Goal: Information Seeking & Learning: Learn about a topic

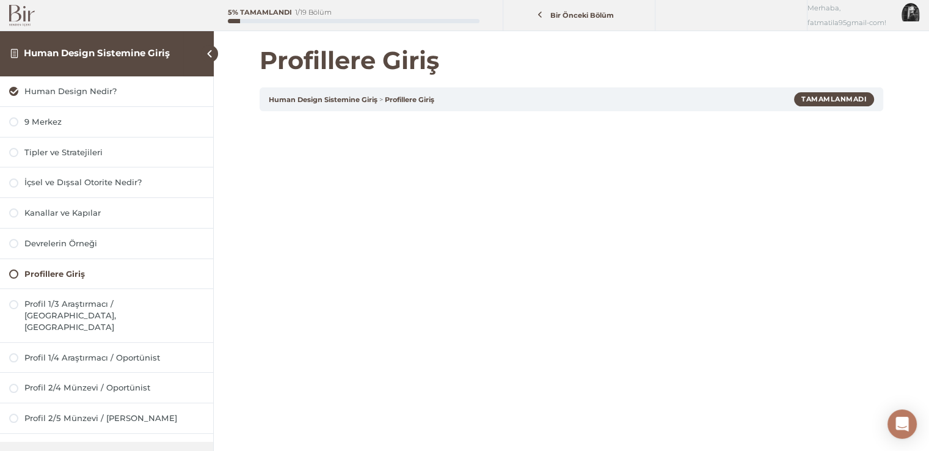
click at [892, 203] on div "Profillere Giriş Human Design Sistemine Giriş Profillere Giriş Tamamlanmadı Pro…" at bounding box center [571, 344] width 715 height 688
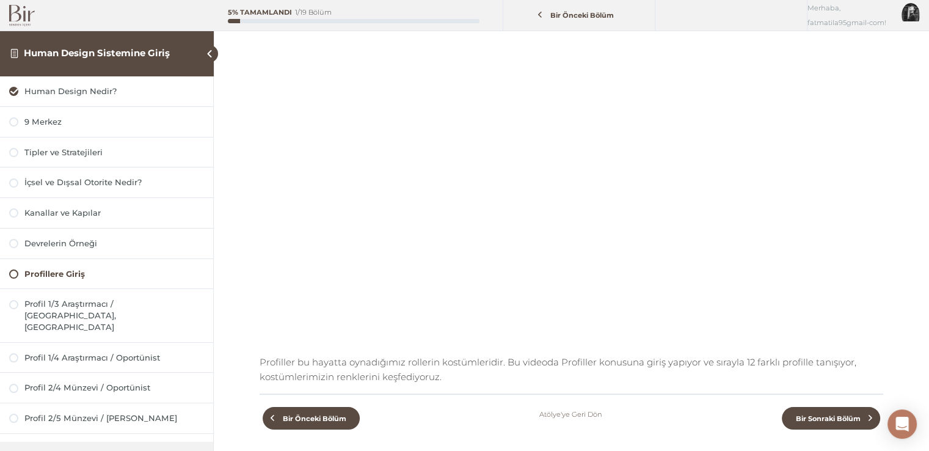
scroll to position [61, 0]
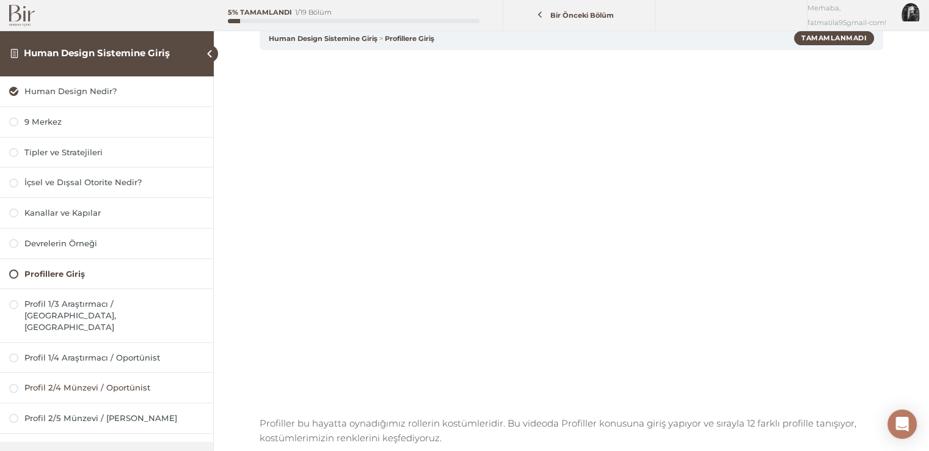
click at [106, 382] on div "Profil 2/4 Münzevi / Oportünist" at bounding box center [114, 388] width 180 height 12
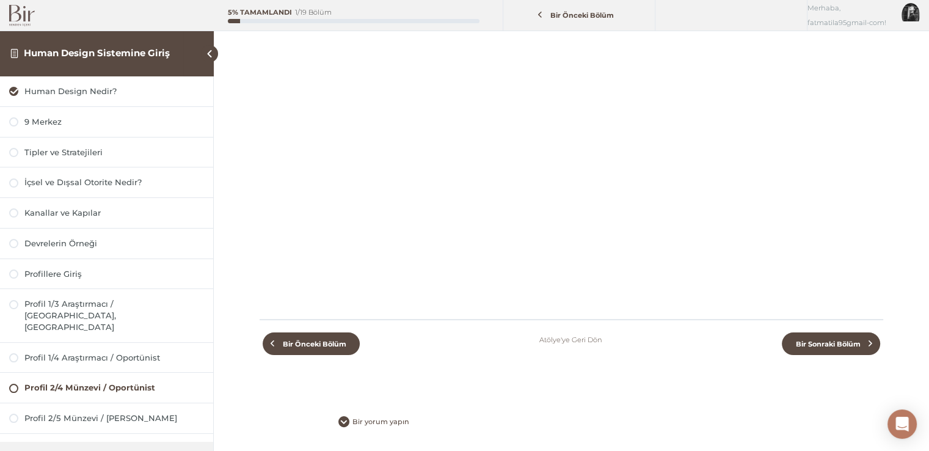
scroll to position [140, 0]
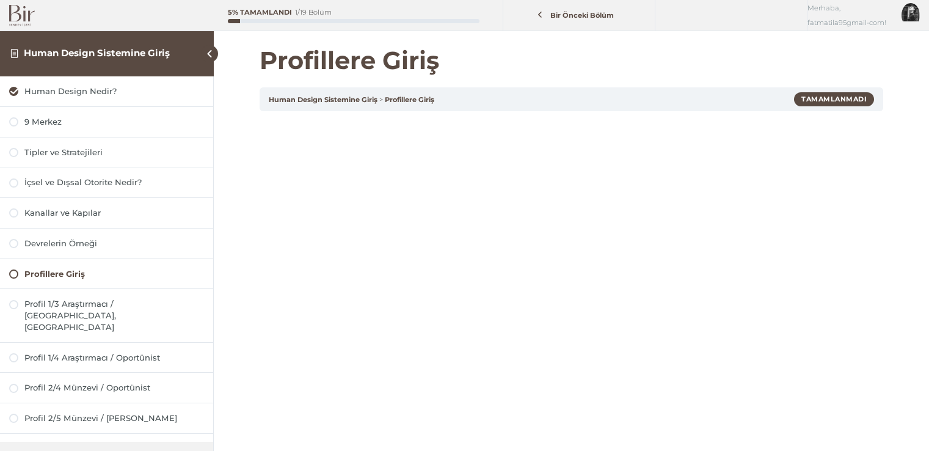
scroll to position [61, 0]
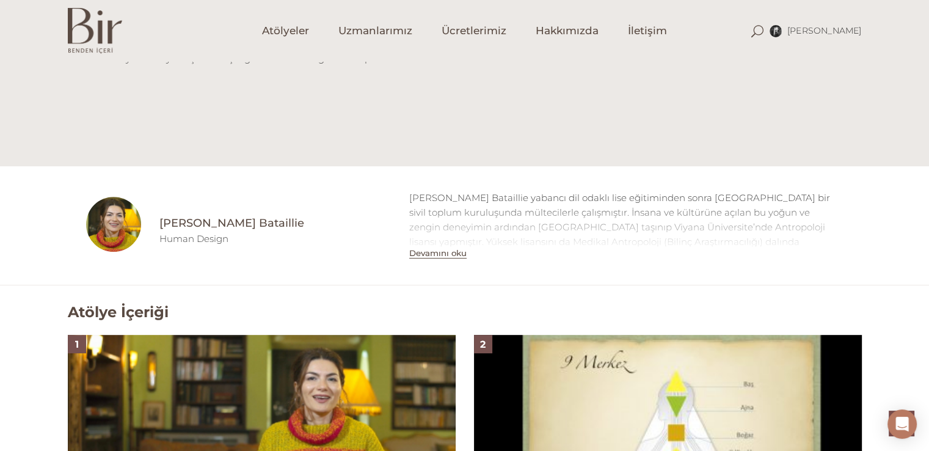
scroll to position [489, 0]
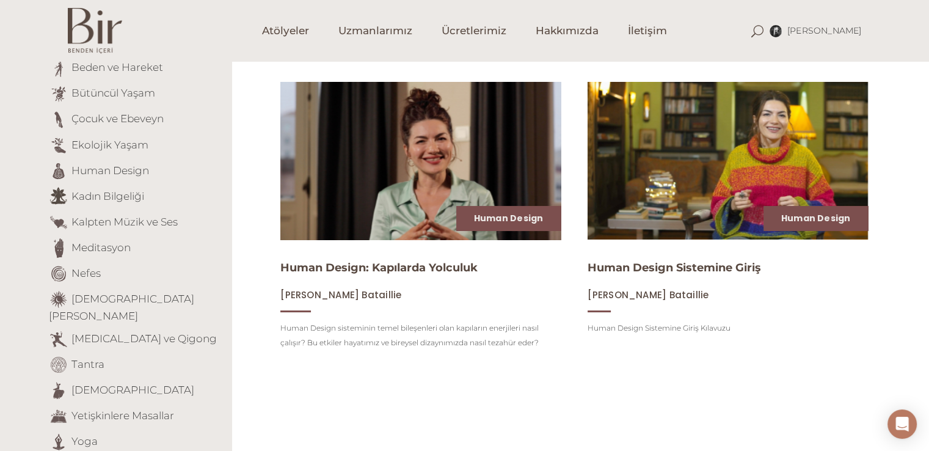
scroll to position [122, 0]
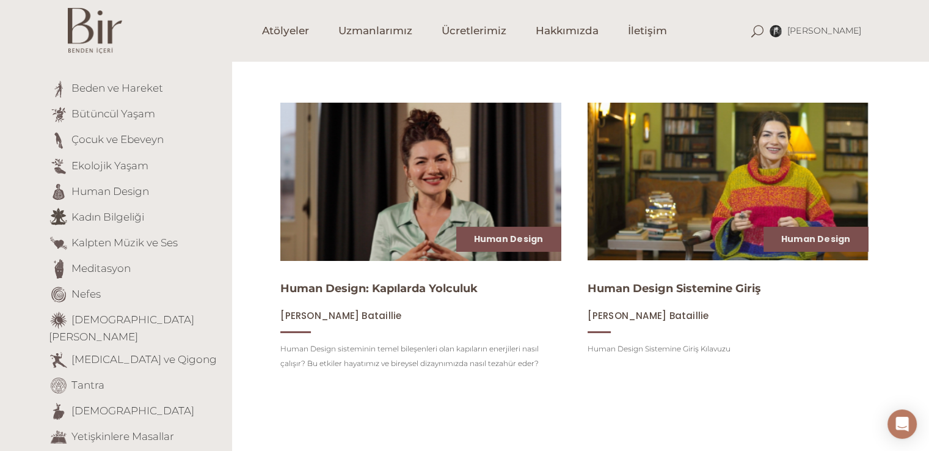
click at [364, 168] on img at bounding box center [420, 181] width 289 height 163
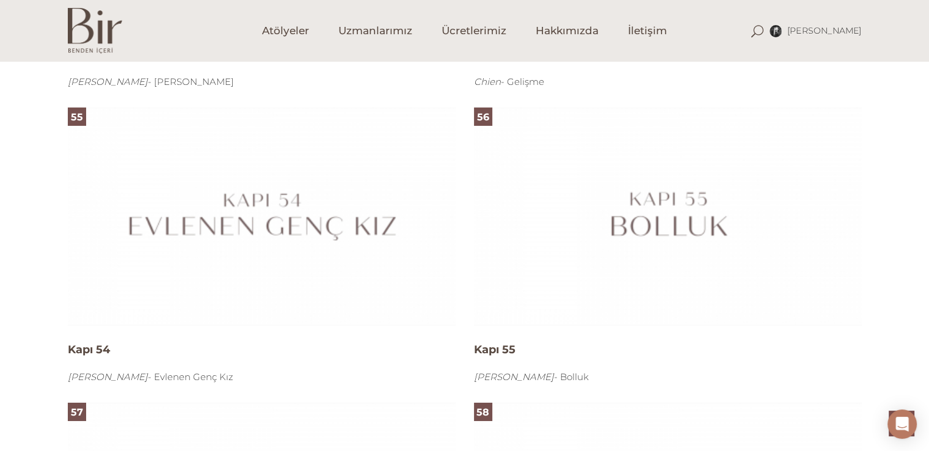
scroll to position [8859, 0]
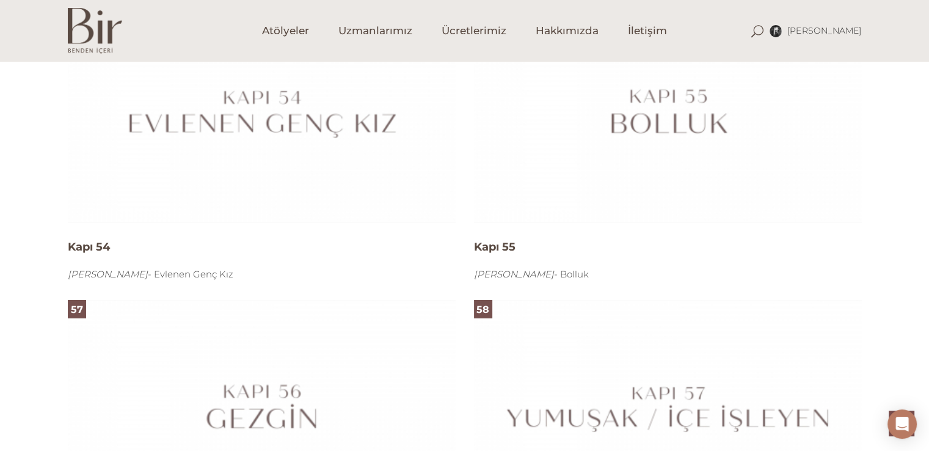
click at [642, 134] on img at bounding box center [668, 114] width 388 height 218
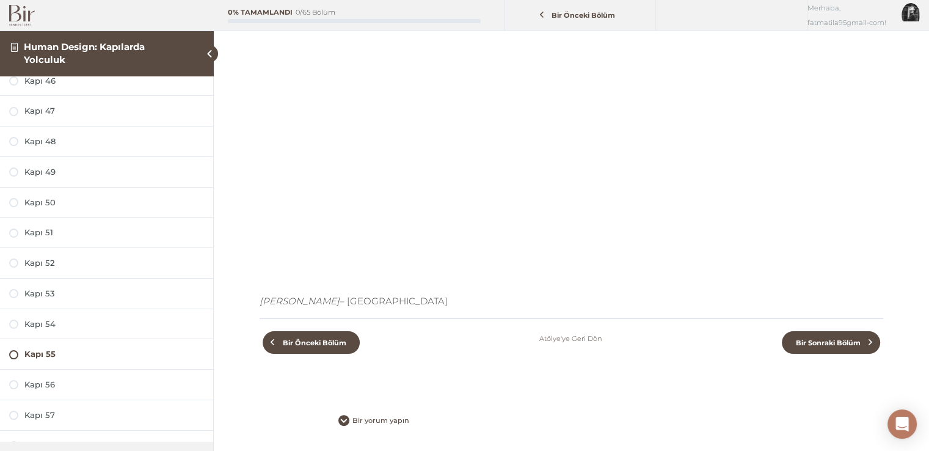
scroll to position [268, 0]
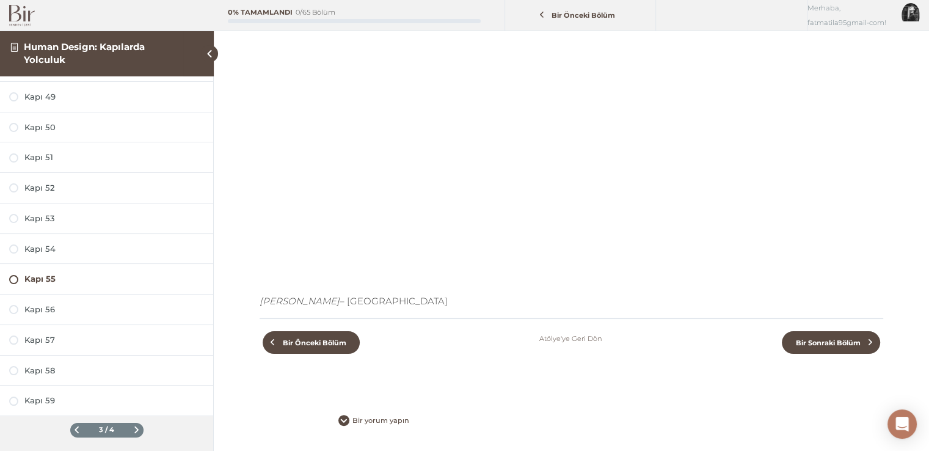
click at [133, 426] on span at bounding box center [136, 429] width 7 height 7
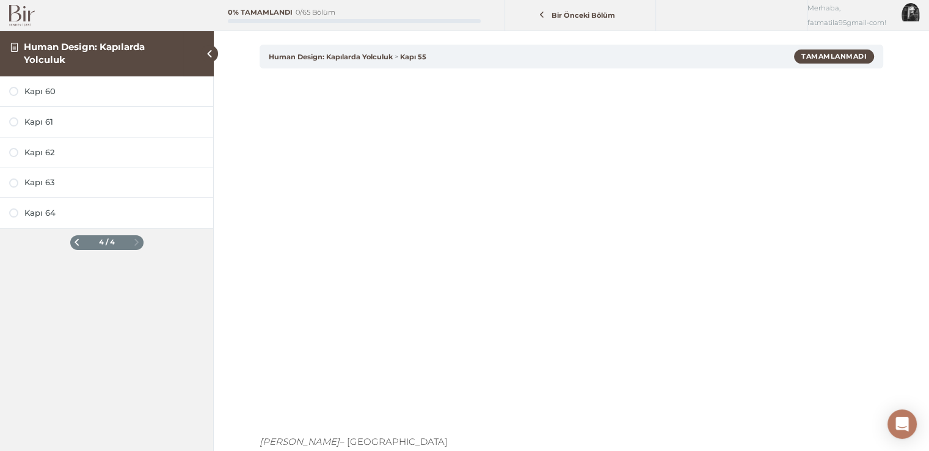
scroll to position [61, 0]
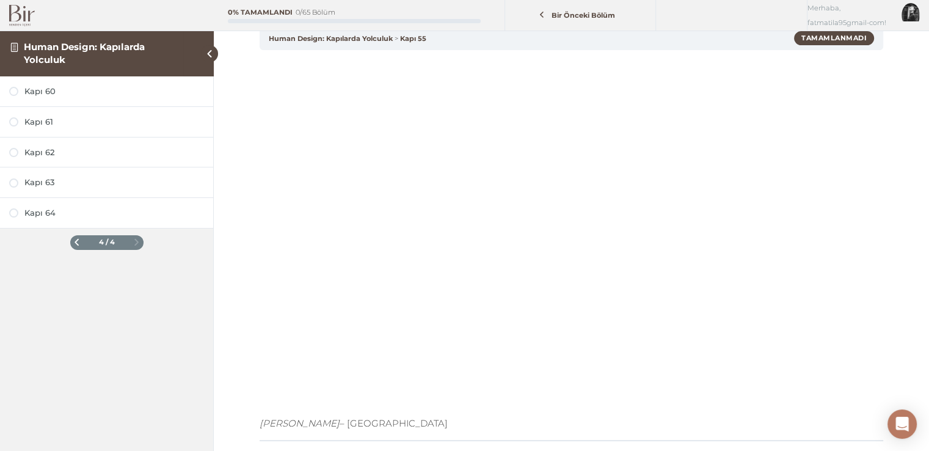
click at [76, 240] on span at bounding box center [76, 242] width 7 height 7
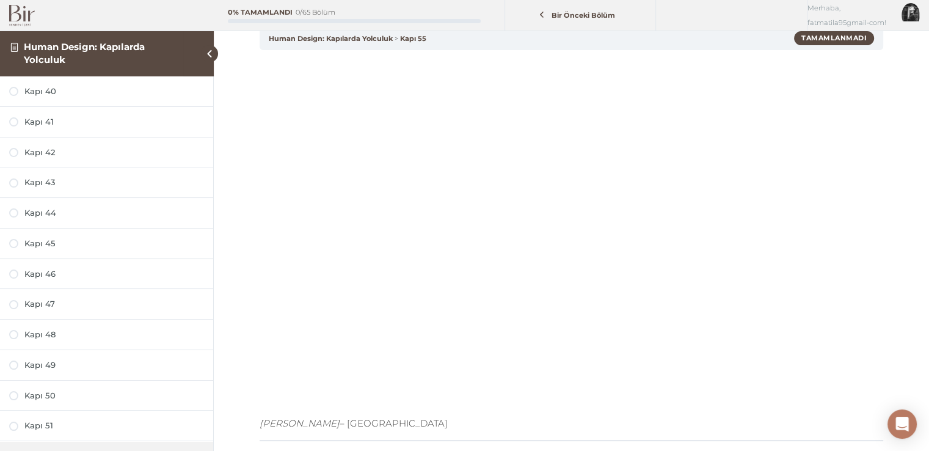
click at [79, 241] on div "Kapı 45" at bounding box center [114, 244] width 180 height 12
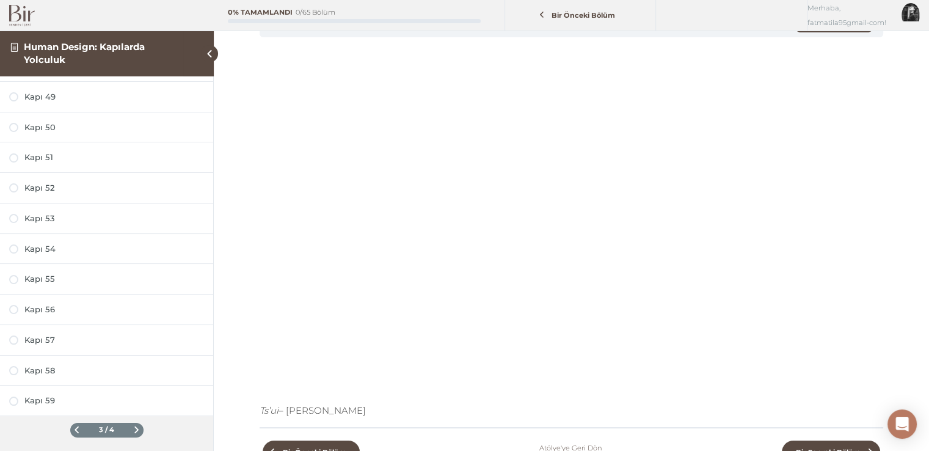
scroll to position [222, 0]
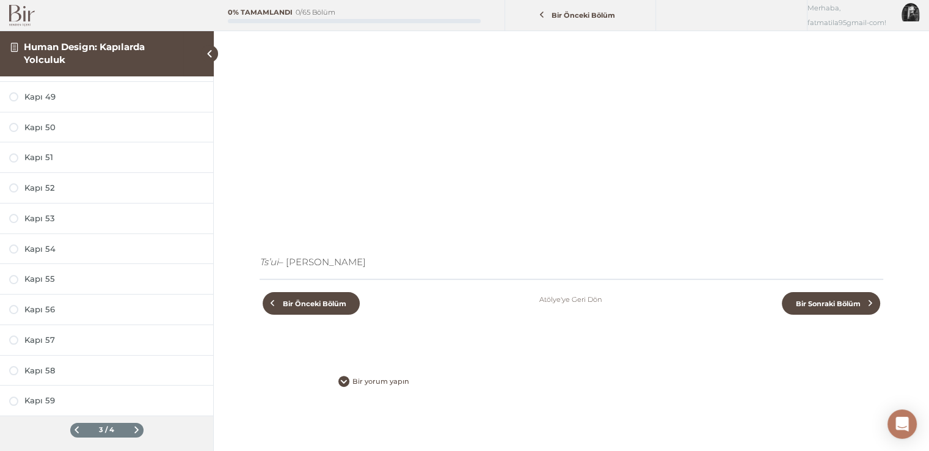
click at [76, 427] on div "3 / 4" at bounding box center [106, 430] width 73 height 15
click at [73, 428] on span at bounding box center [76, 429] width 7 height 7
click at [73, 430] on span at bounding box center [76, 429] width 7 height 7
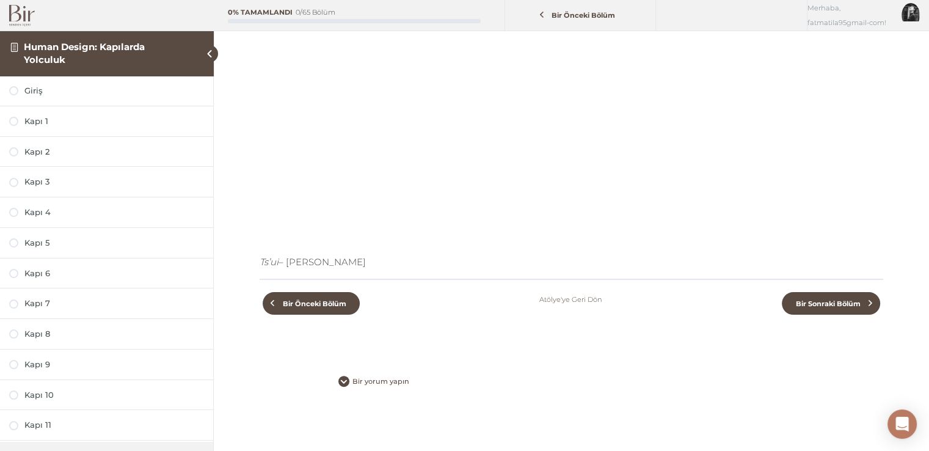
scroll to position [0, 0]
click at [27, 93] on div "Giriş" at bounding box center [114, 92] width 180 height 12
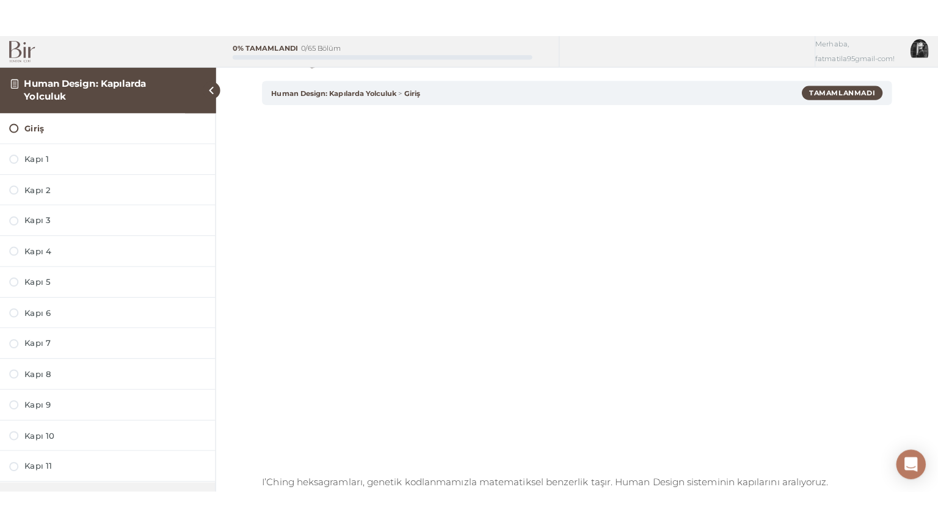
scroll to position [61, 0]
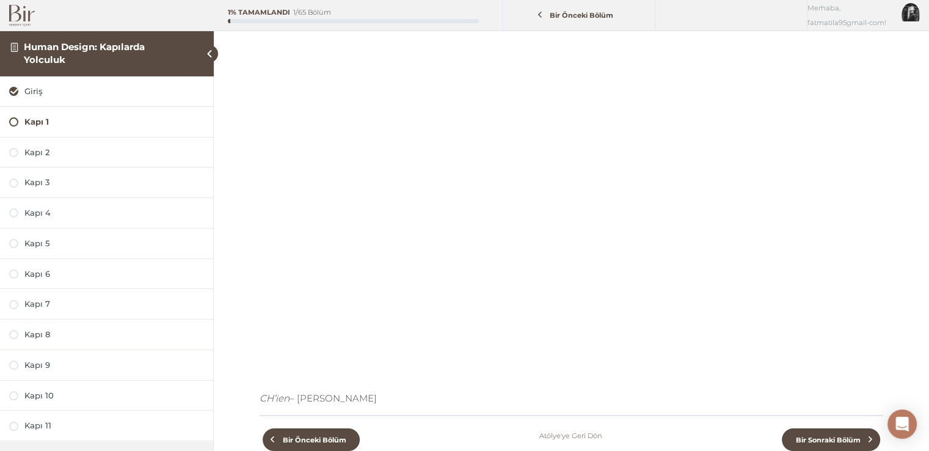
scroll to position [122, 0]
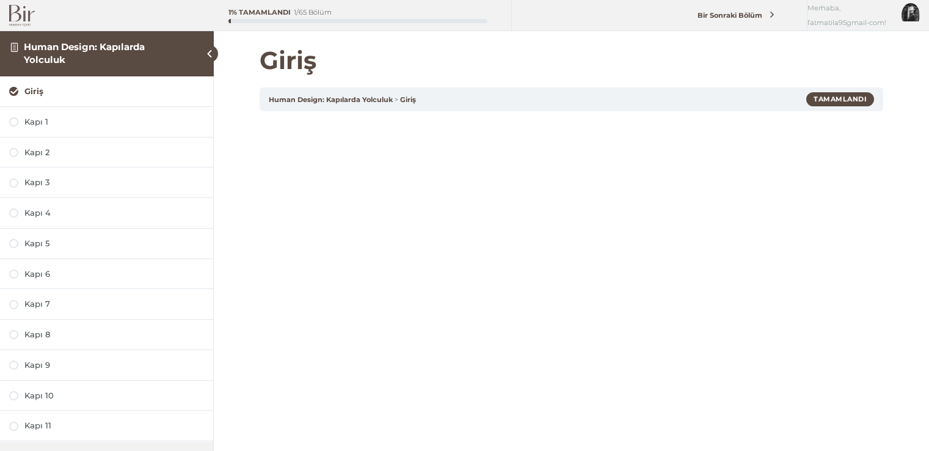
scroll to position [61, 0]
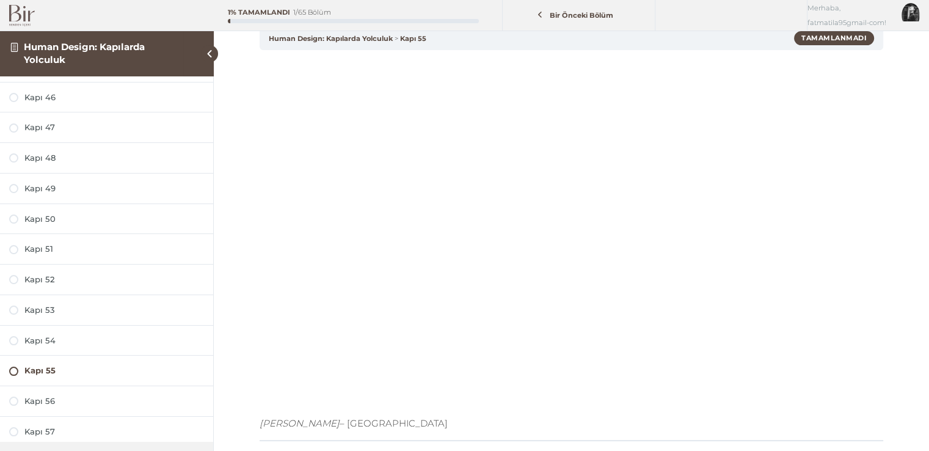
scroll to position [194, 0]
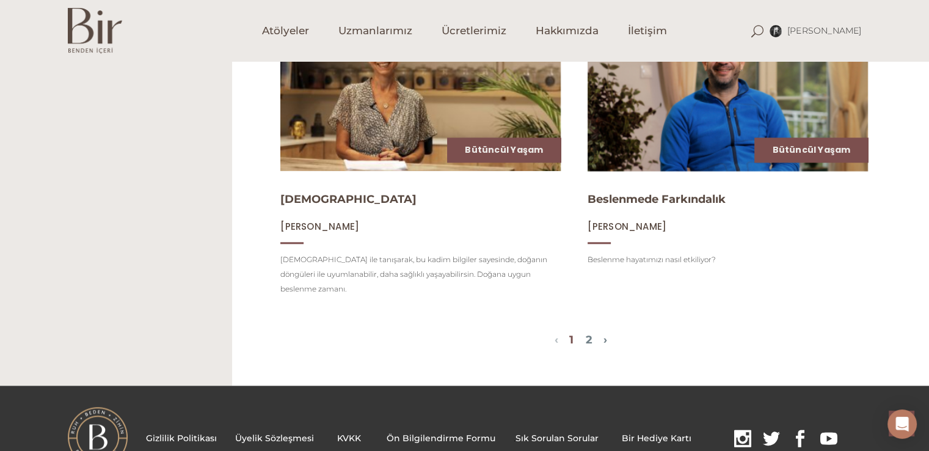
scroll to position [1452, 0]
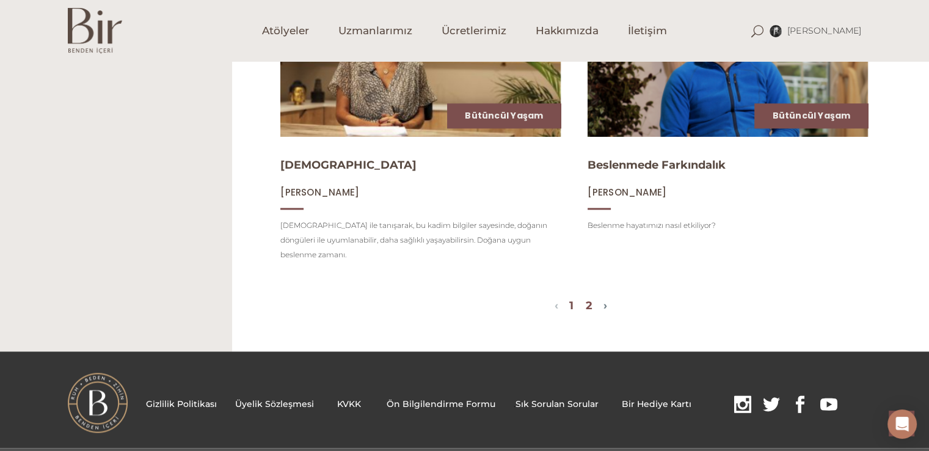
click at [592, 299] on link "2" at bounding box center [589, 305] width 7 height 13
click at [606, 299] on link "›" at bounding box center [606, 305] width 4 height 13
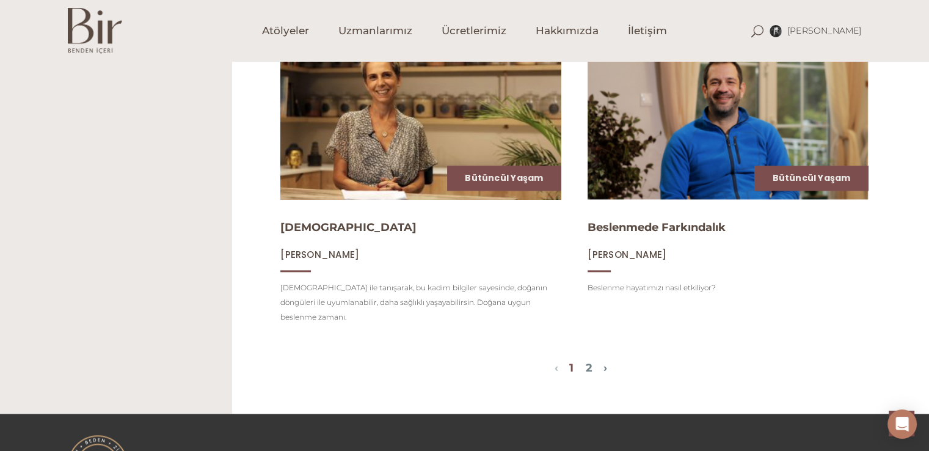
scroll to position [1391, 0]
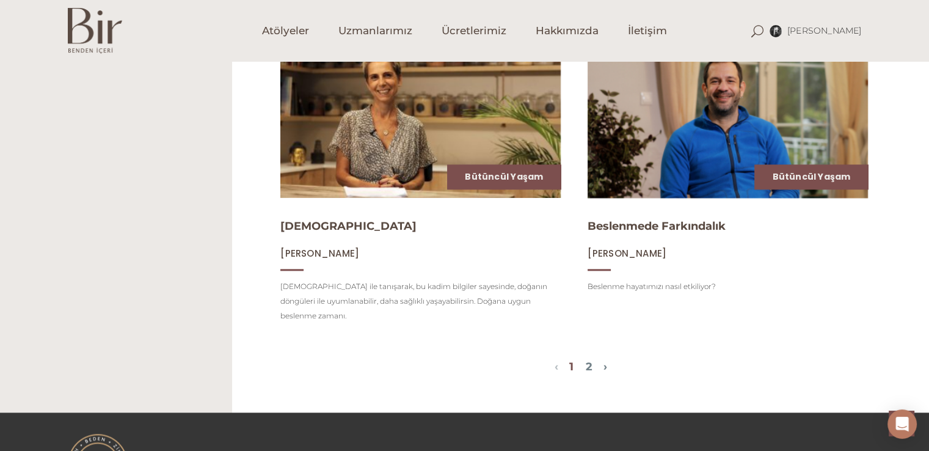
click at [596, 360] on span "1 2" at bounding box center [580, 367] width 45 height 15
click at [593, 360] on link "2" at bounding box center [589, 366] width 7 height 13
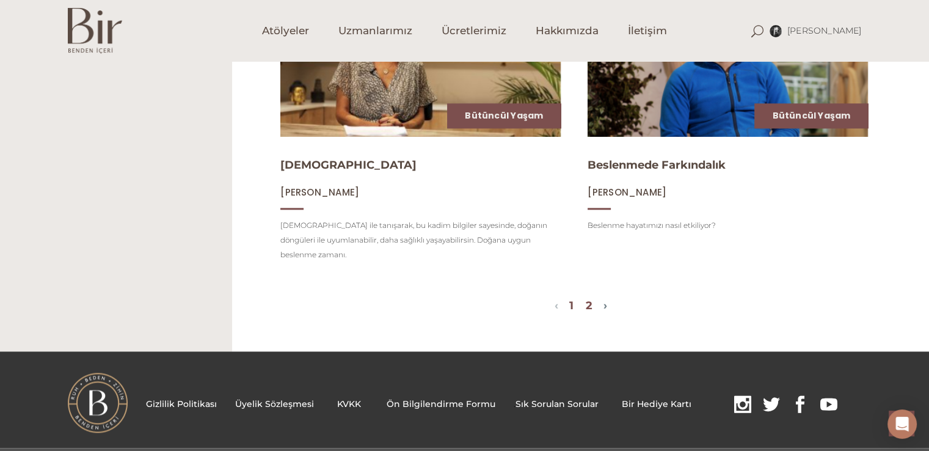
click at [590, 299] on link "2" at bounding box center [589, 305] width 7 height 13
click at [589, 299] on link "2" at bounding box center [589, 305] width 7 height 13
click at [571, 299] on link "1" at bounding box center [571, 305] width 4 height 13
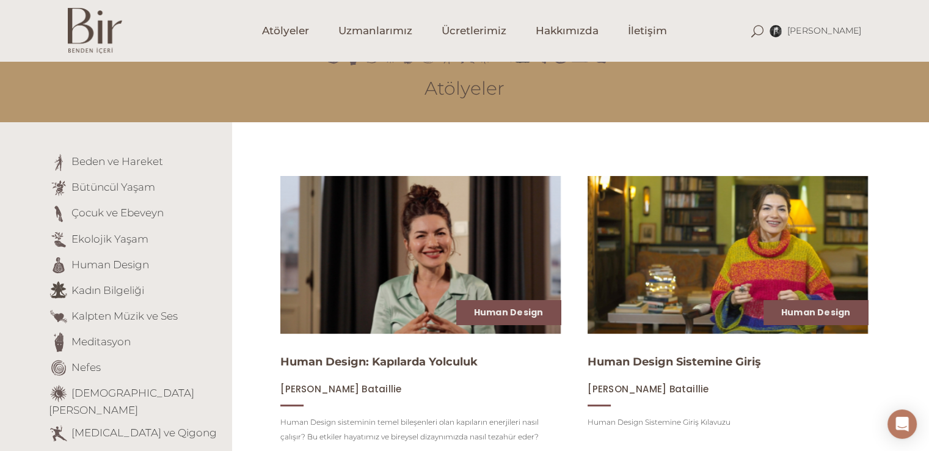
scroll to position [31, 0]
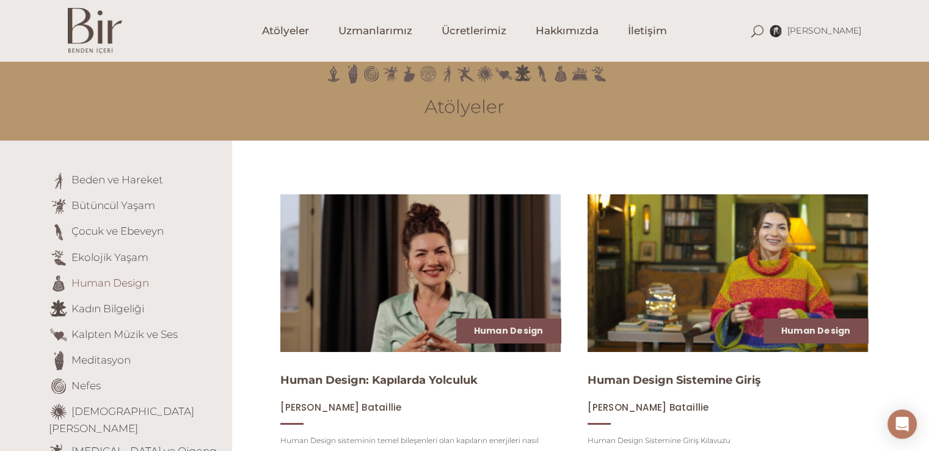
click at [121, 282] on link "Human Design" at bounding box center [110, 282] width 78 height 12
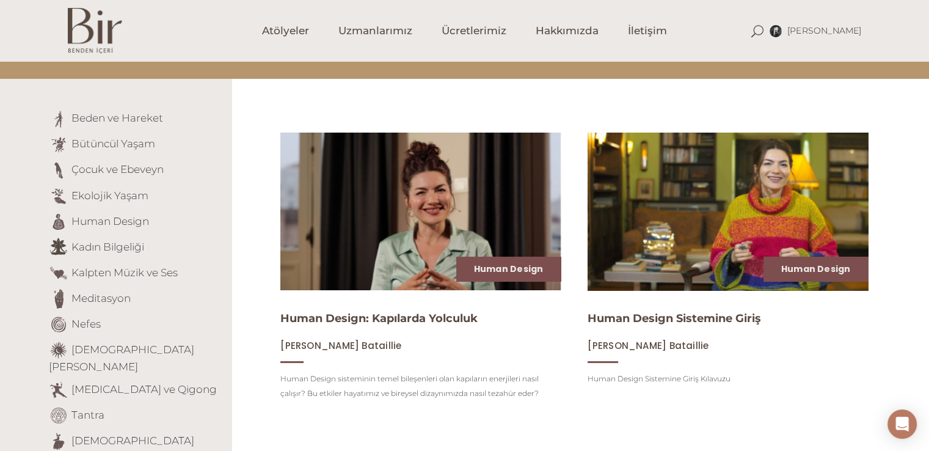
scroll to position [92, 0]
click at [745, 113] on div "Human Design Human Design: Kapılarda Yolculuk [PERSON_NAME] Bataillie Human Des…" at bounding box center [580, 265] width 697 height 328
click at [731, 199] on img at bounding box center [727, 212] width 289 height 163
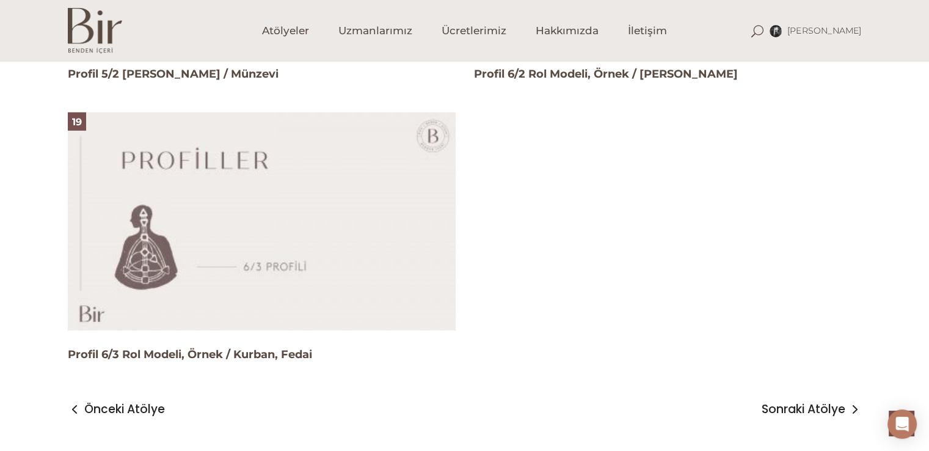
scroll to position [3666, 0]
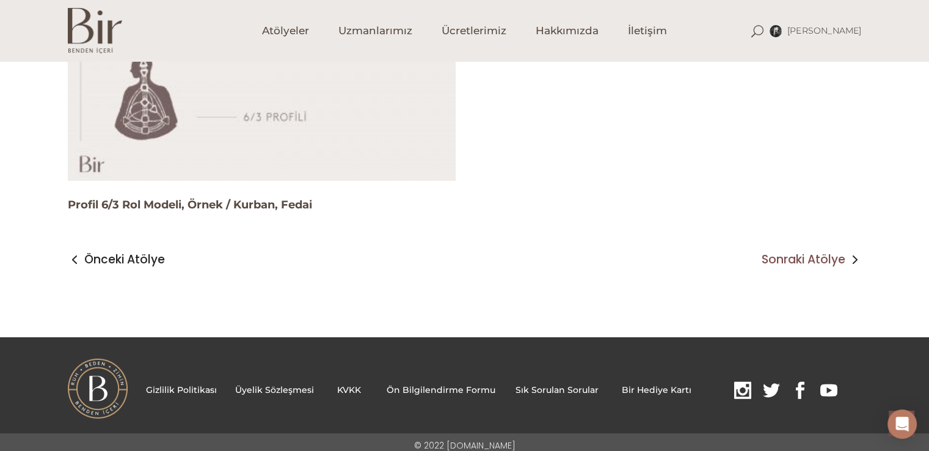
click at [776, 261] on span "Sonraki Atölye" at bounding box center [804, 259] width 84 height 15
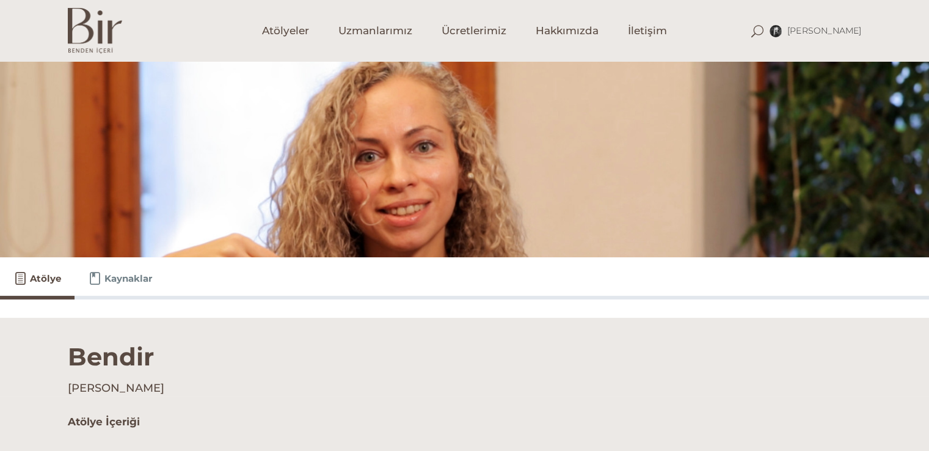
scroll to position [305, 0]
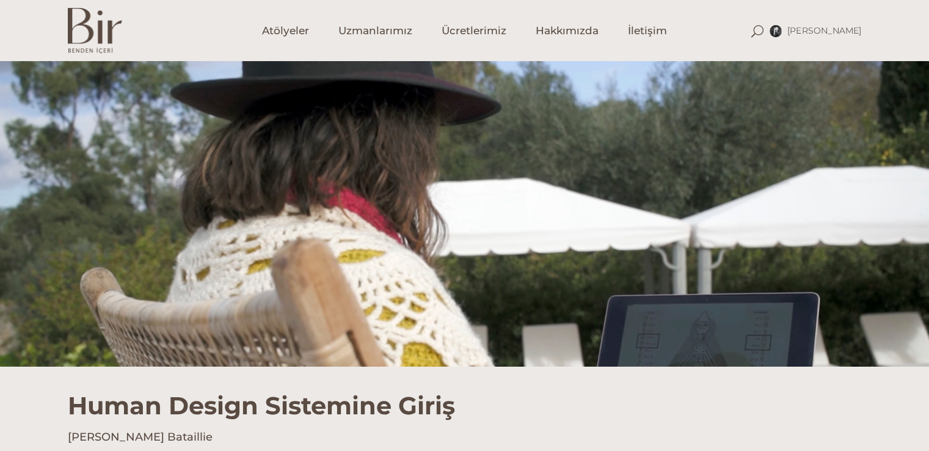
scroll to position [3052, 0]
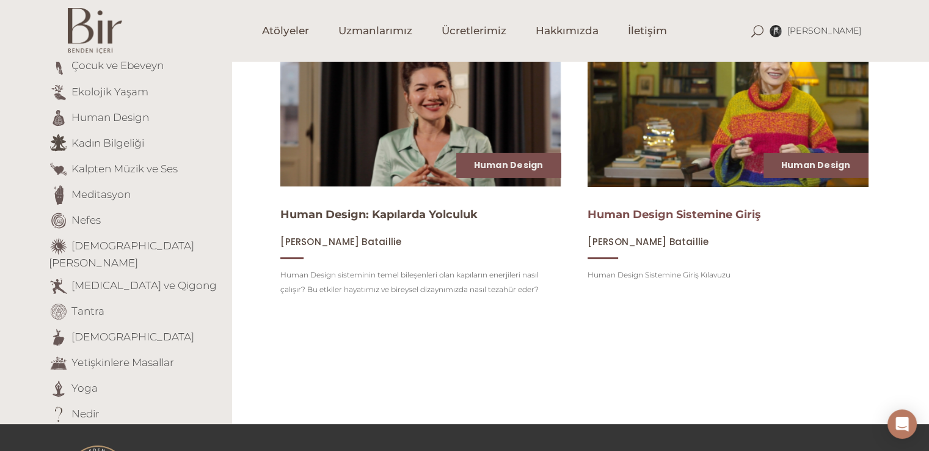
scroll to position [275, 0]
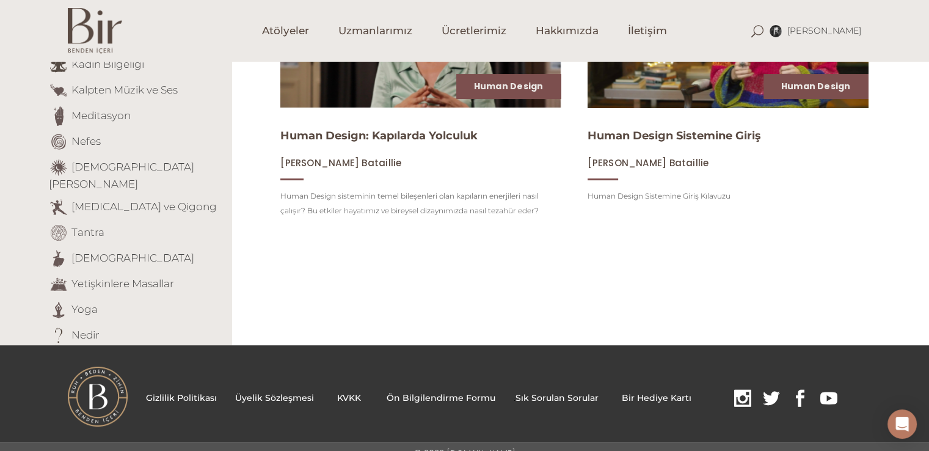
click at [679, 92] on img at bounding box center [727, 28] width 289 height 163
click at [642, 173] on div "Human Design Sistemine Giriş Elvin Demir Bataillie Human Design Sistemine Giriş…" at bounding box center [728, 162] width 280 height 81
click at [650, 163] on span "[PERSON_NAME] Bataillie" at bounding box center [648, 162] width 121 height 13
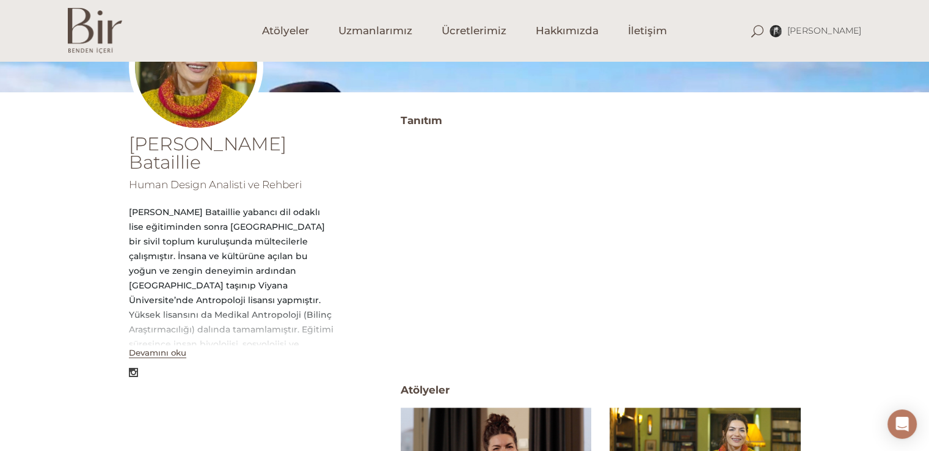
scroll to position [183, 0]
drag, startPoint x: 125, startPoint y: 192, endPoint x: 207, endPoint y: 194, distance: 81.9
click at [207, 194] on div "[PERSON_NAME] Bataillie Human Design Analisti ve Rehberi Devamını oku Tanıtım A…" at bounding box center [464, 389] width 929 height 558
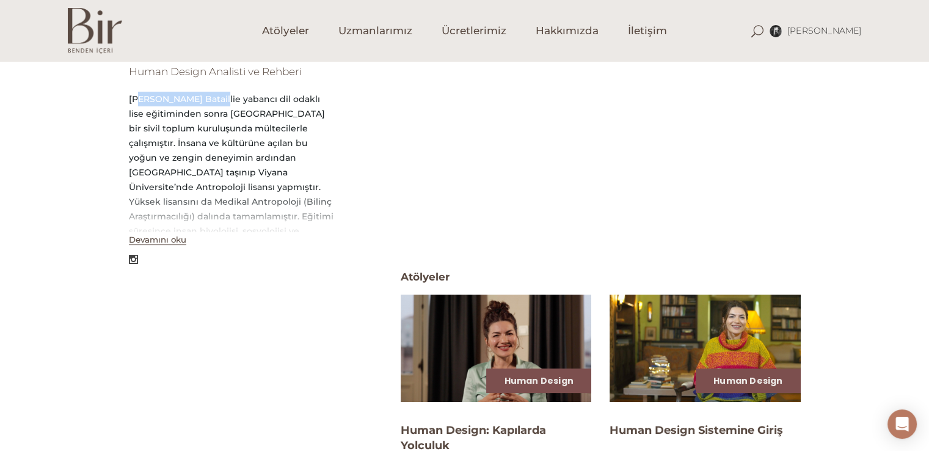
scroll to position [305, 0]
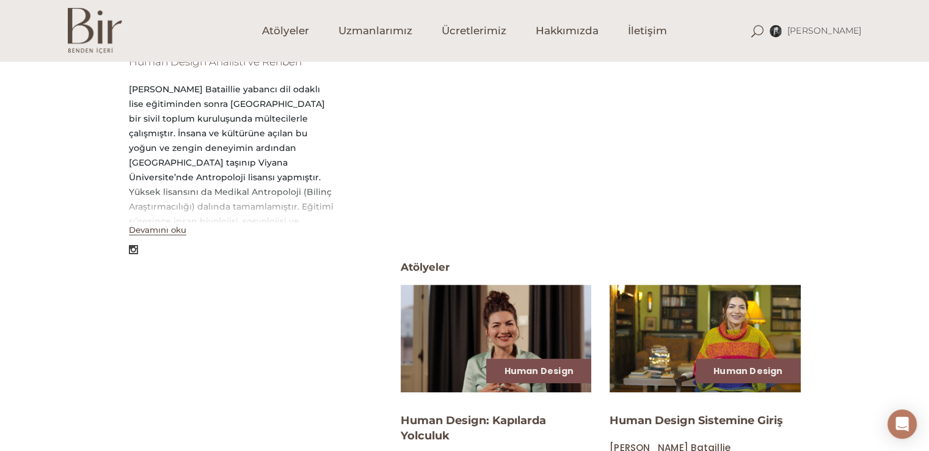
click at [227, 178] on div "[PERSON_NAME] Bataillie yabancı dil odaklı lise eğitiminden sonra [GEOGRAPHIC_D…" at bounding box center [231, 236] width 205 height 308
click at [225, 194] on div "[PERSON_NAME] Bataillie yabancı dil odaklı lise eğitiminden sonra [GEOGRAPHIC_D…" at bounding box center [231, 236] width 205 height 308
click at [174, 225] on button "Devamını oku" at bounding box center [157, 230] width 57 height 10
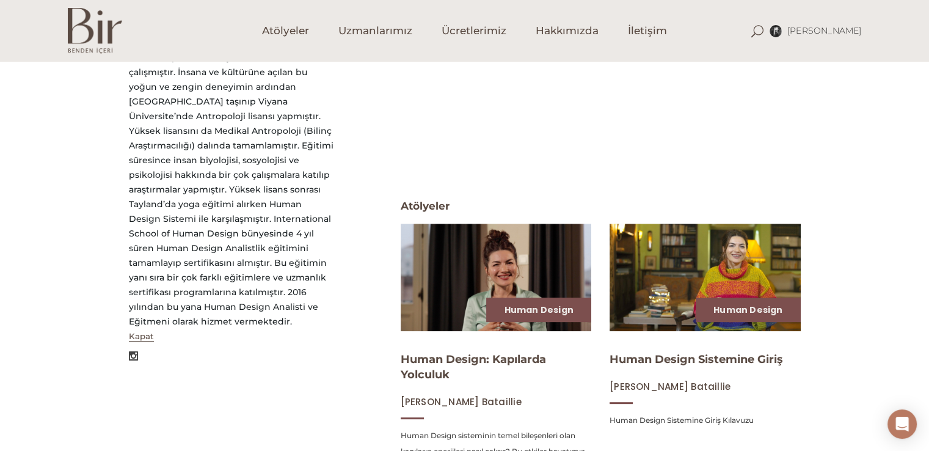
scroll to position [428, 0]
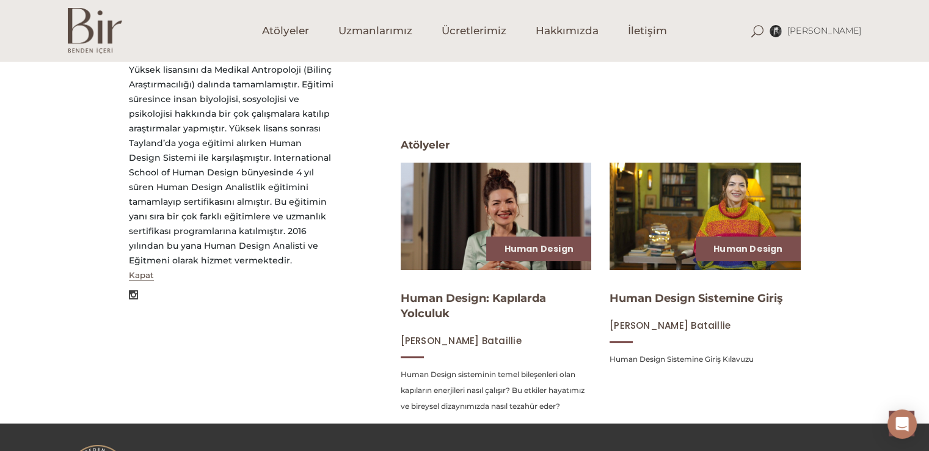
click at [131, 270] on button "Kapat" at bounding box center [141, 275] width 25 height 10
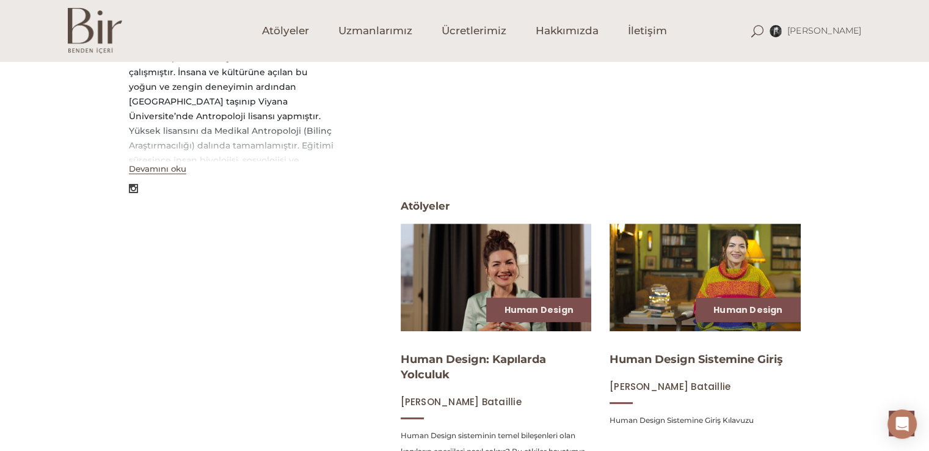
scroll to position [518, 0]
